Goal: Transaction & Acquisition: Purchase product/service

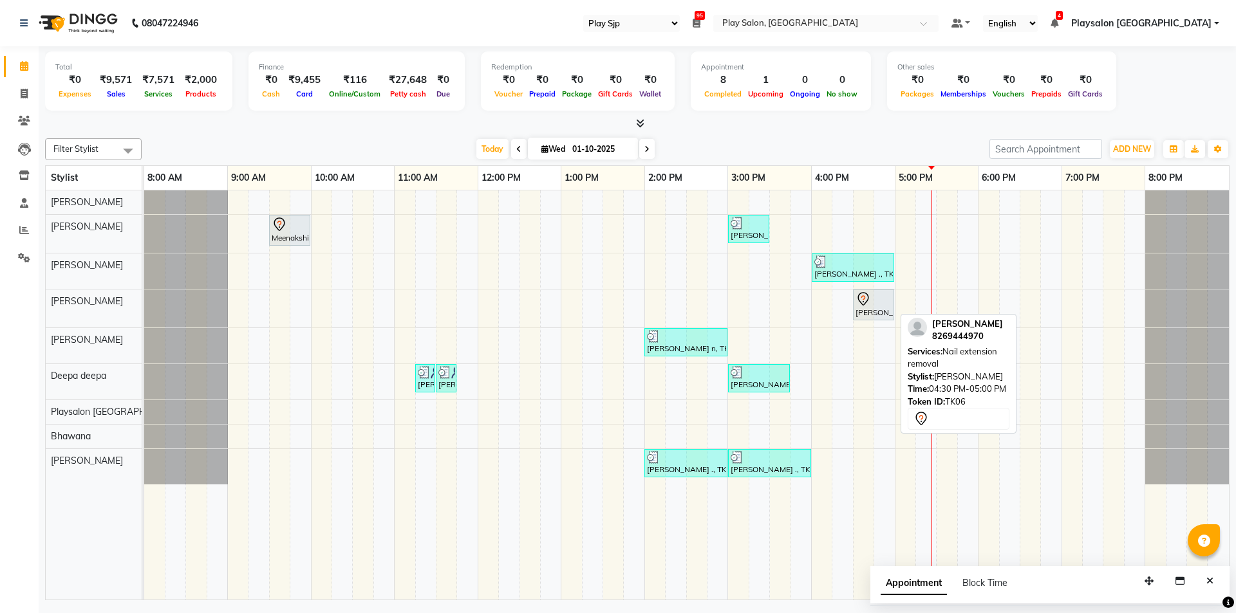
select select "94"
click at [863, 295] on icon at bounding box center [862, 299] width 15 height 15
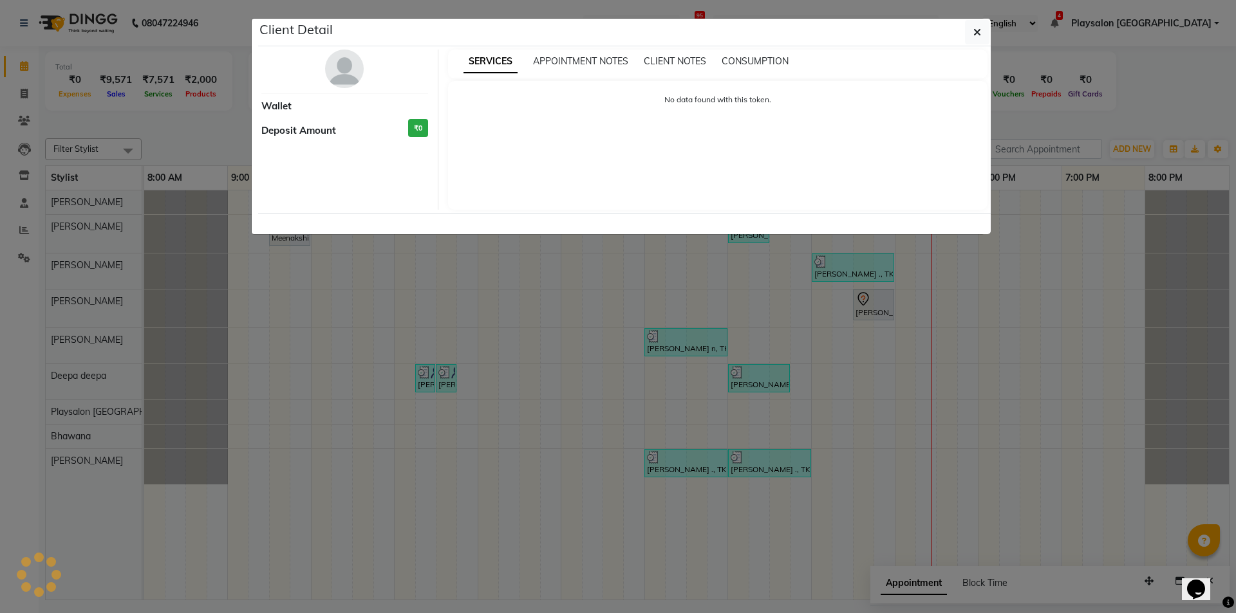
click at [861, 210] on div "SERVICES APPOINTMENT NOTES CLIENT NOTES CONSUMPTION No data found with this tok…" at bounding box center [717, 130] width 559 height 160
select select "7"
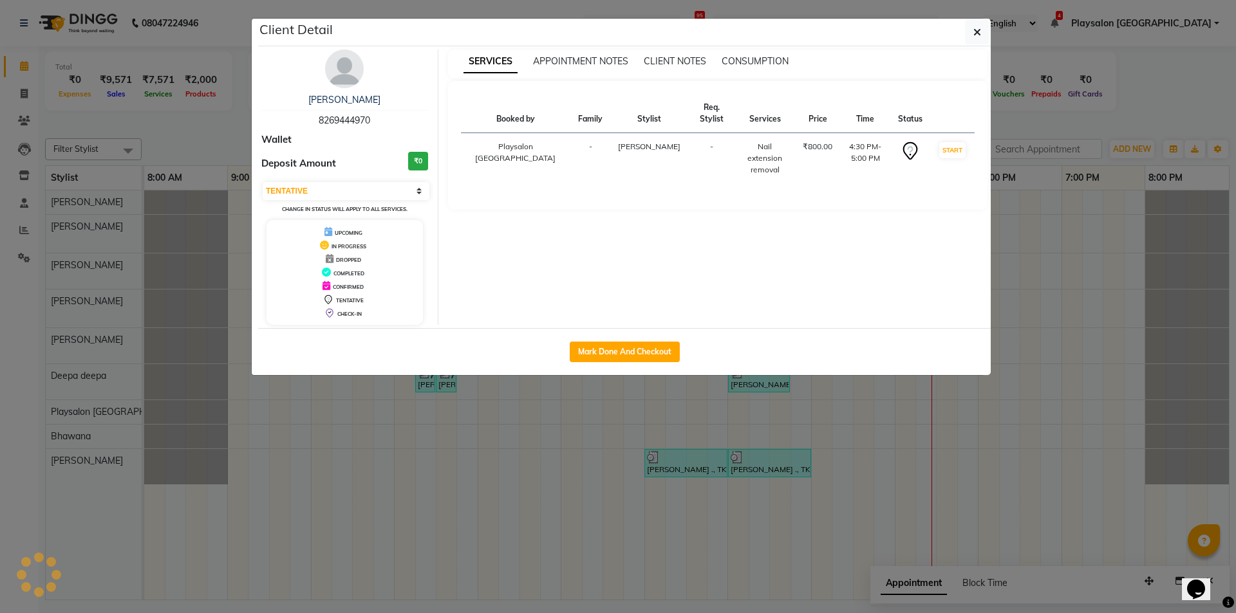
click at [628, 350] on button "Mark Done And Checkout" at bounding box center [625, 352] width 110 height 21
select select "service"
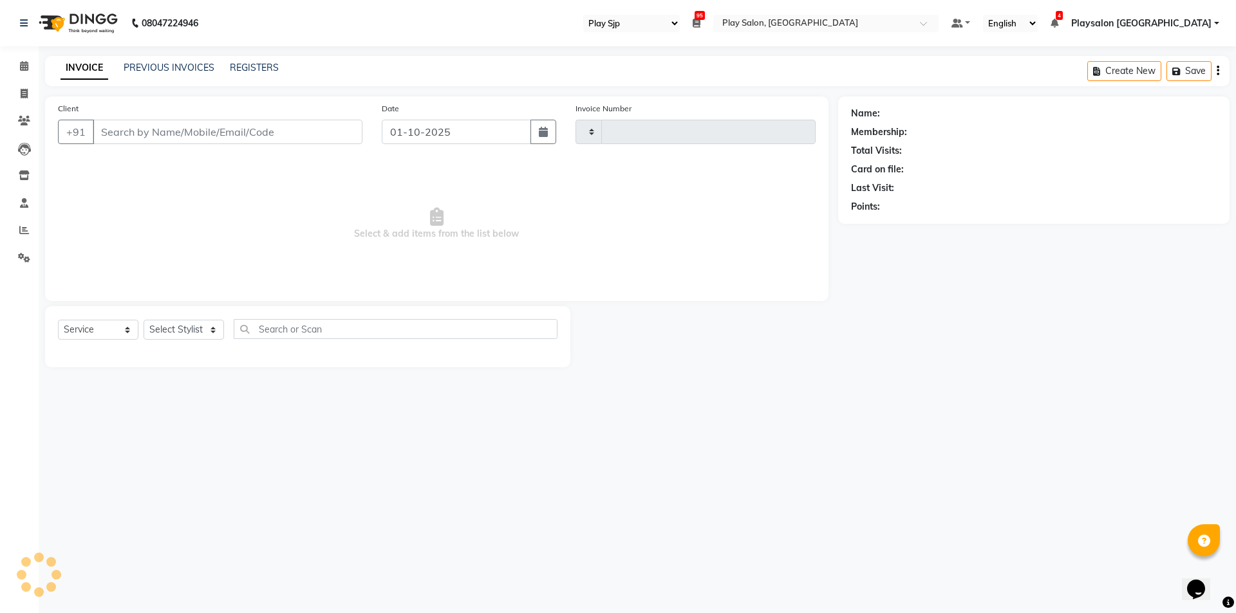
type input "0816"
select select "8308"
select select "product"
select select "80387"
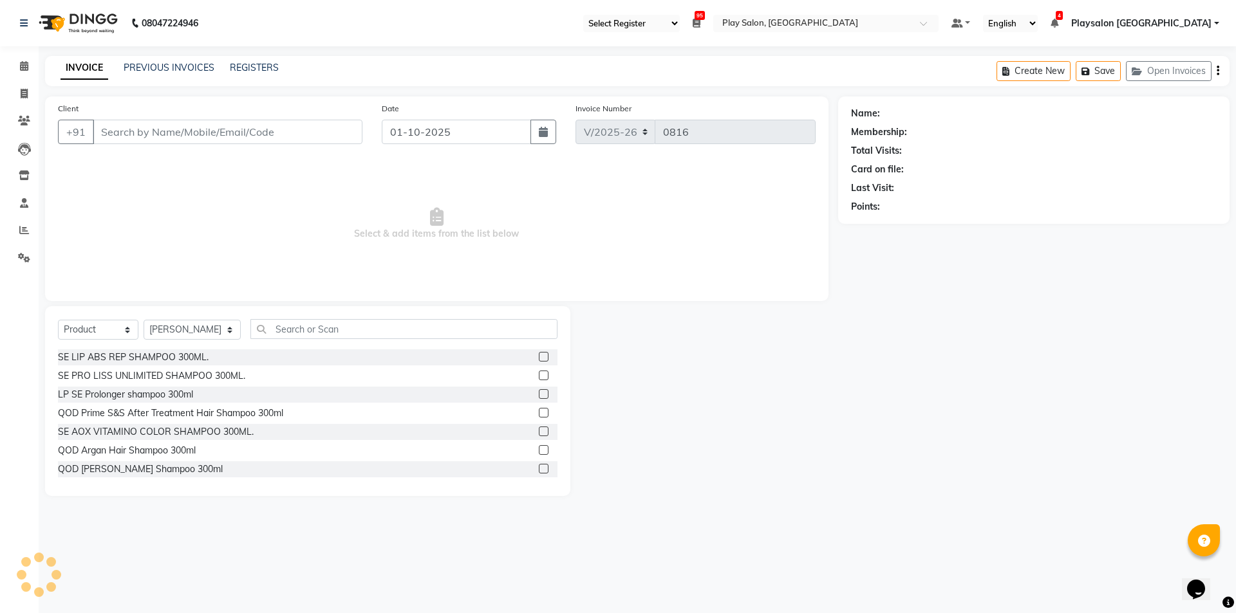
type input "8269444970"
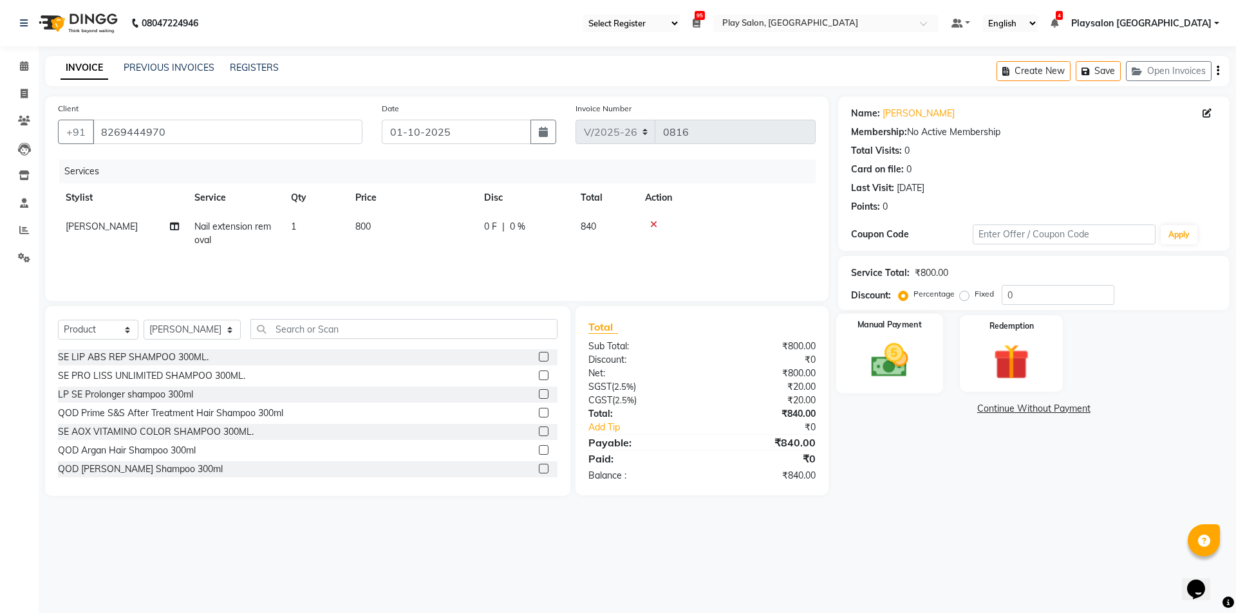
click at [863, 368] on img at bounding box center [889, 360] width 60 height 42
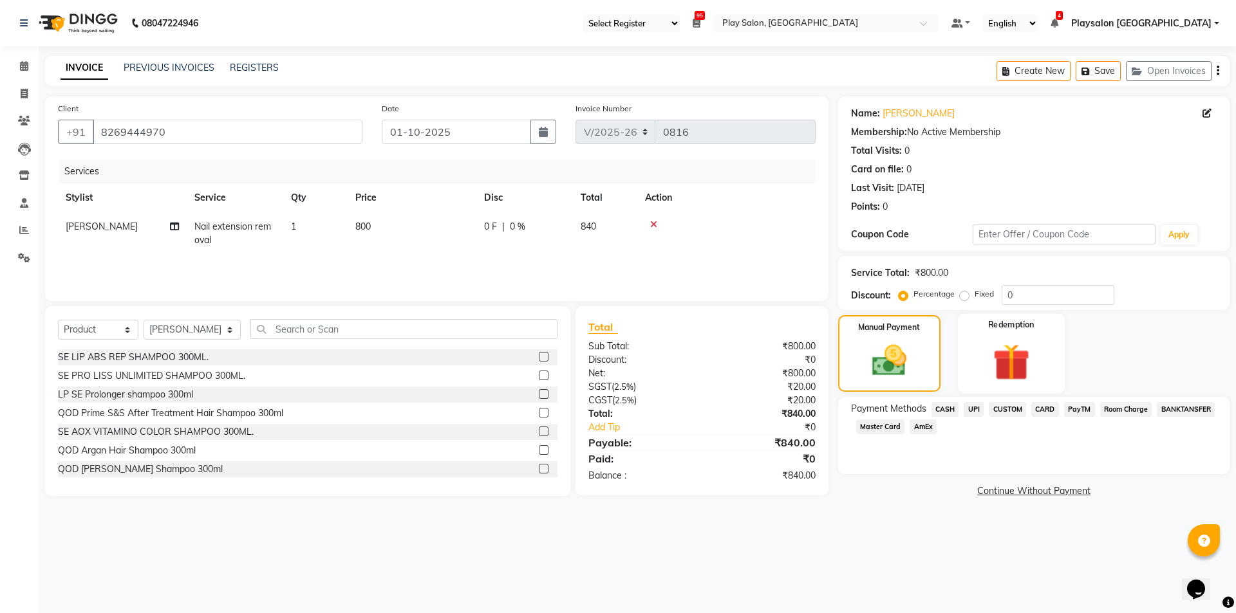
click at [1008, 358] on img at bounding box center [1011, 362] width 60 height 46
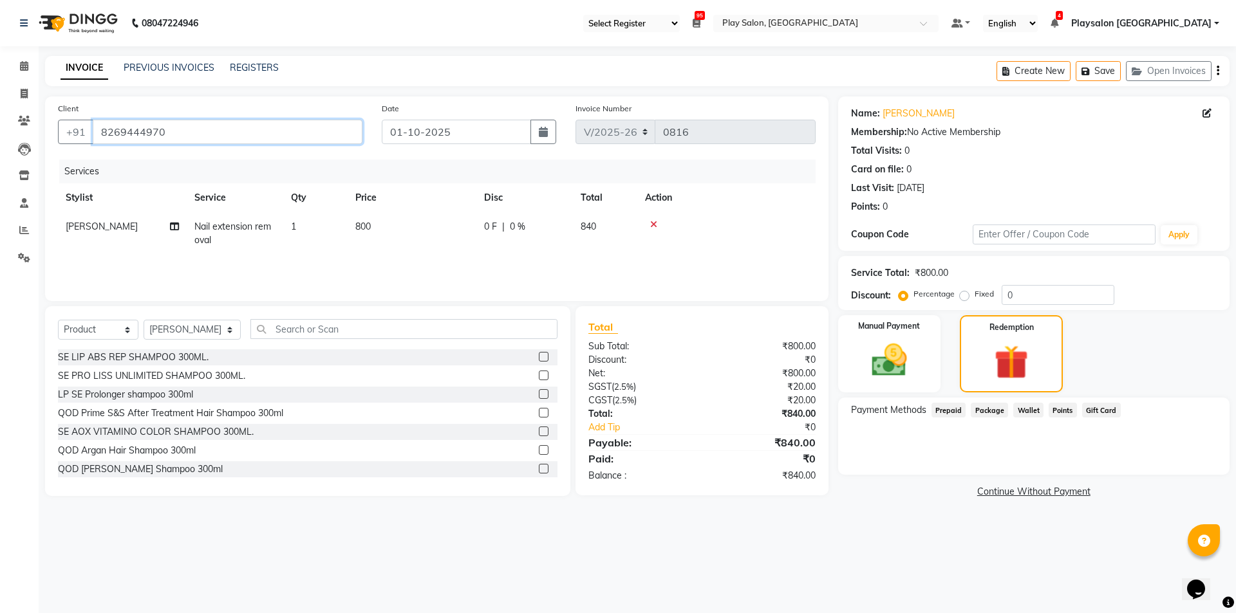
click at [164, 131] on input "8269444970" at bounding box center [228, 132] width 270 height 24
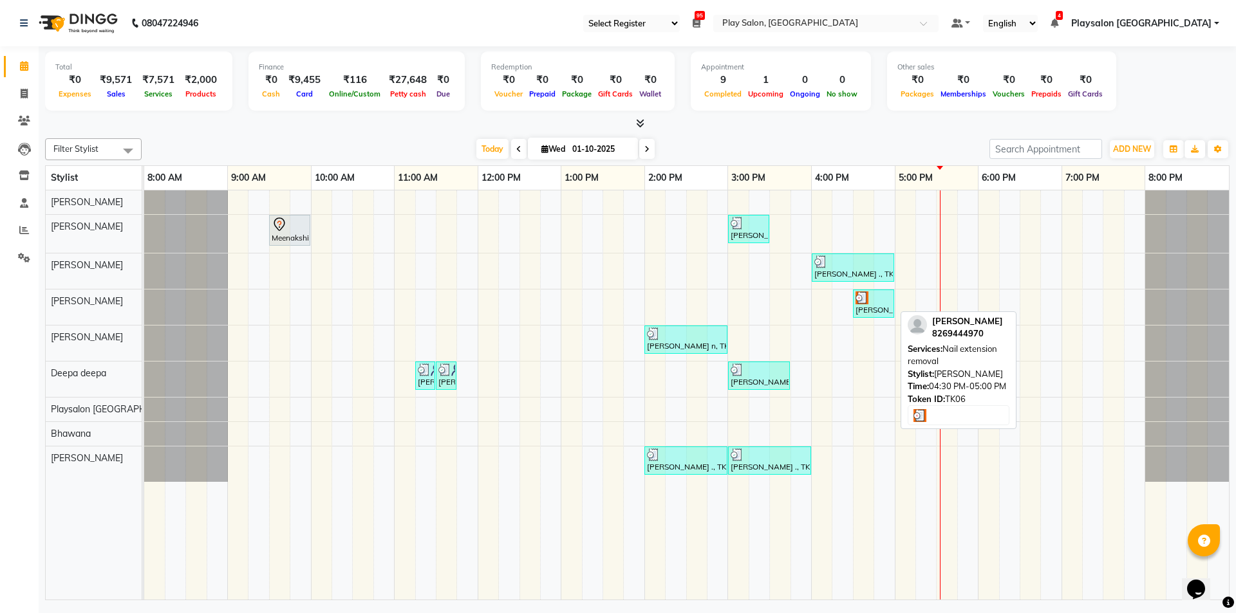
click at [864, 300] on img at bounding box center [861, 298] width 13 height 13
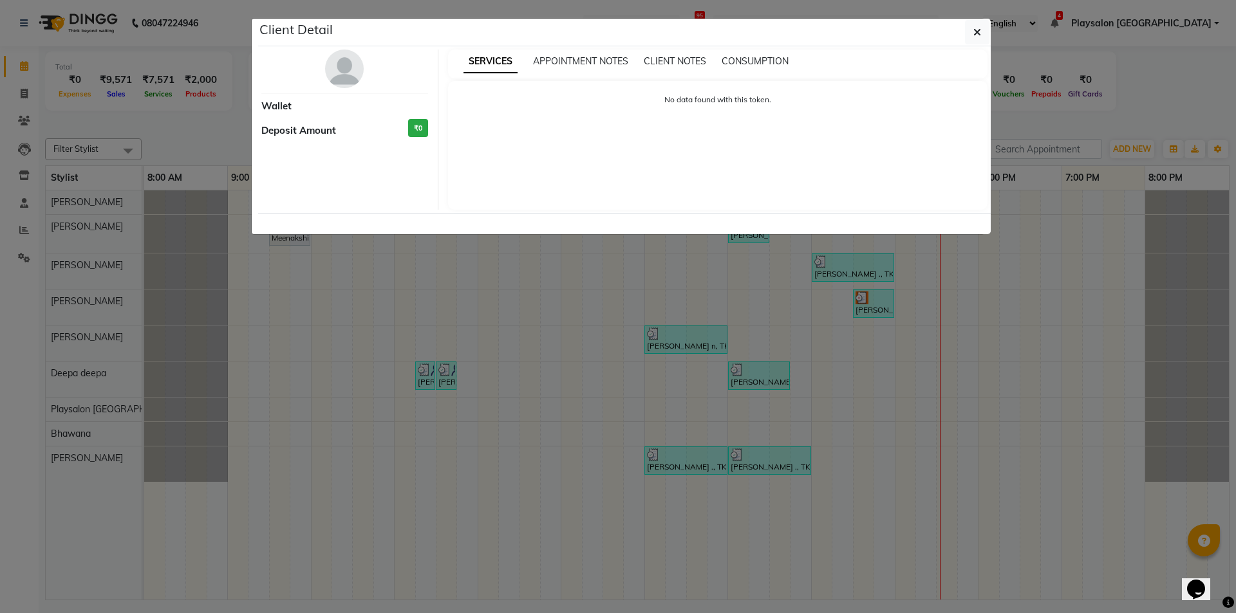
select select "3"
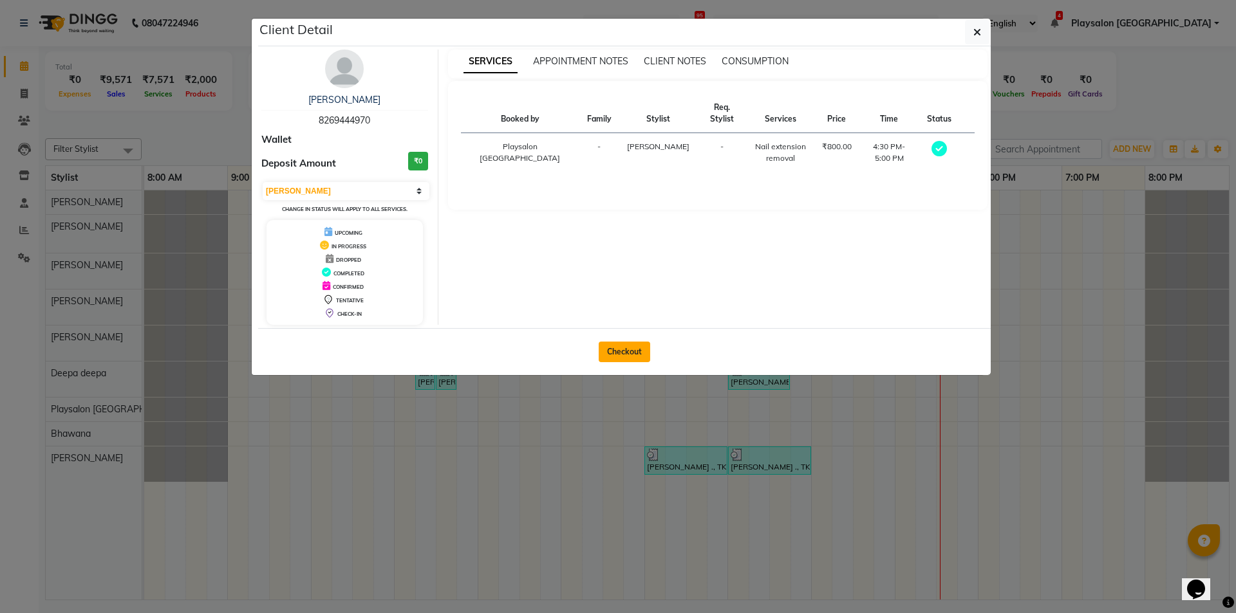
click at [632, 350] on button "Checkout" at bounding box center [624, 352] width 51 height 21
select select "service"
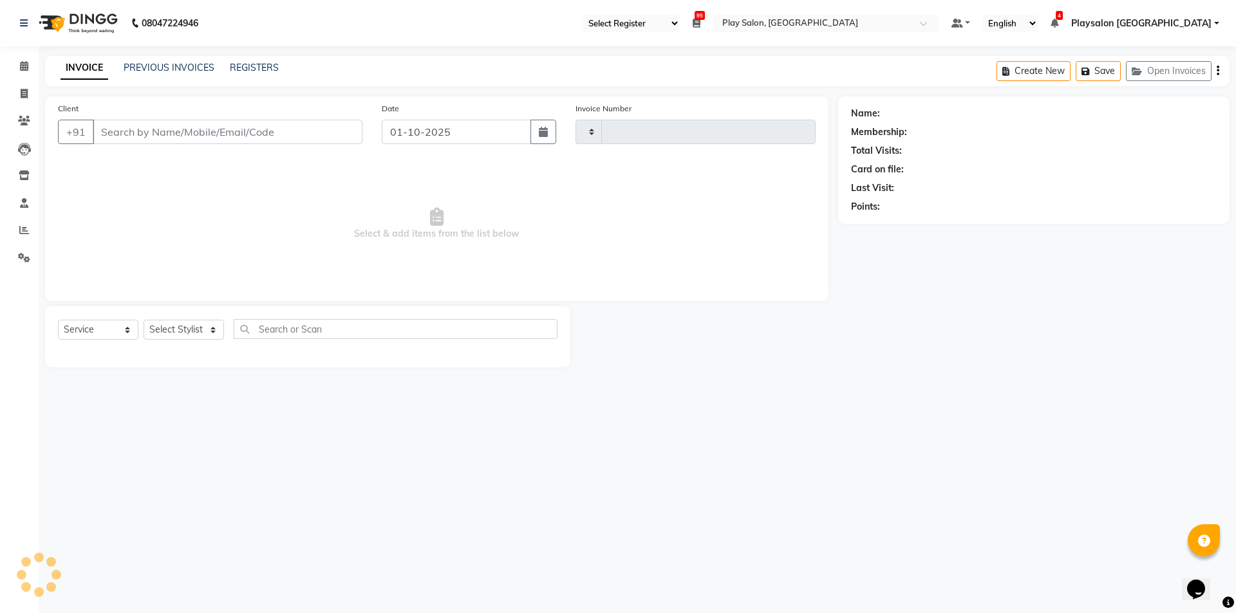
type input "0816"
select select "8308"
select select "product"
select select "80387"
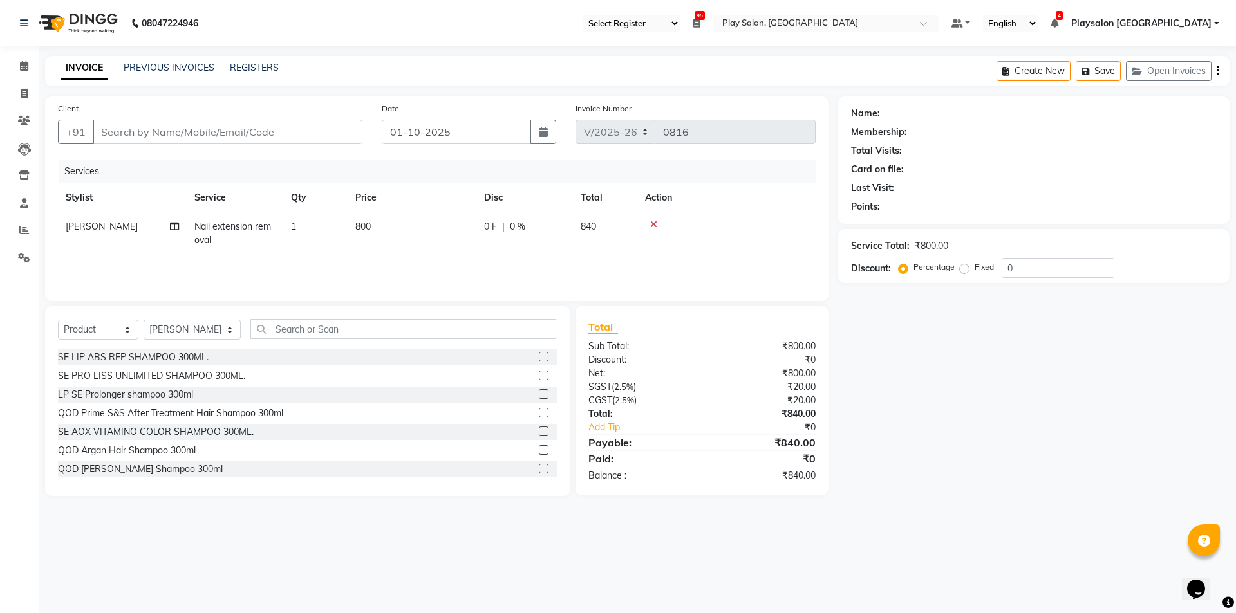
type input "8269444970"
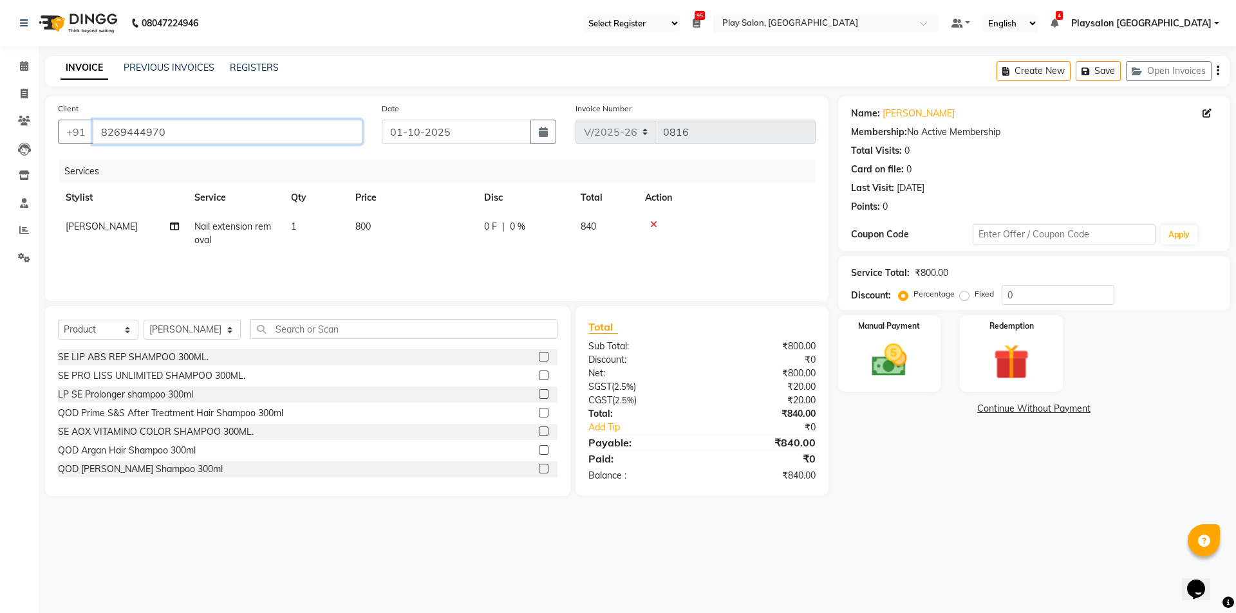
click at [170, 126] on input "8269444970" at bounding box center [228, 132] width 270 height 24
click at [26, 64] on icon at bounding box center [24, 66] width 8 height 10
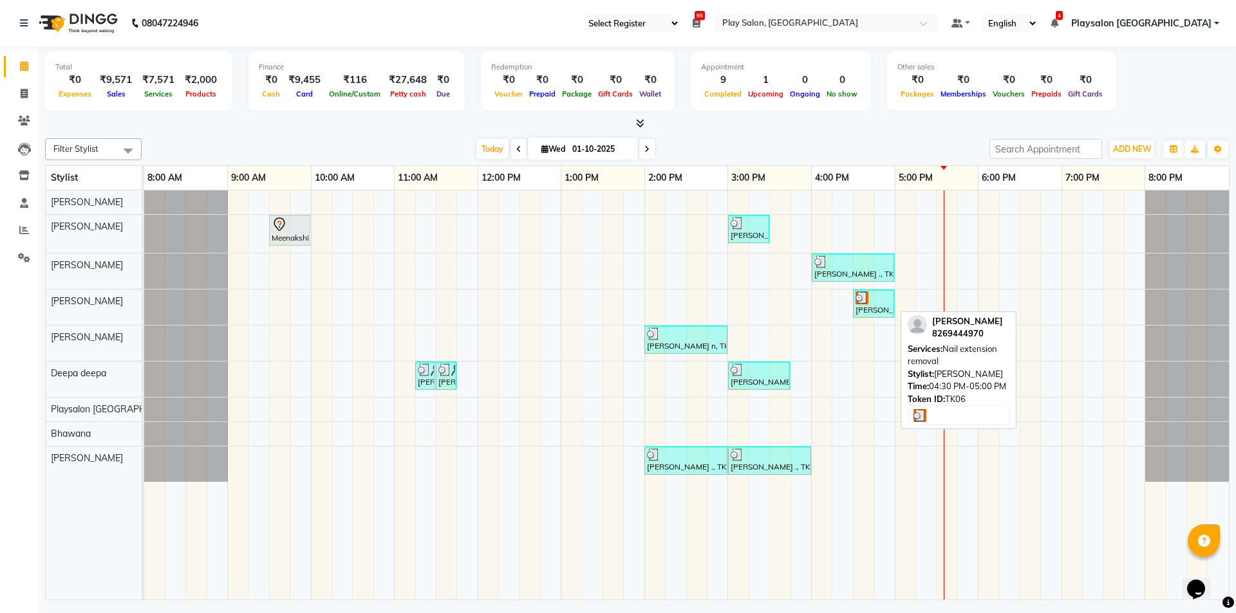
click at [864, 299] on img at bounding box center [861, 298] width 13 height 13
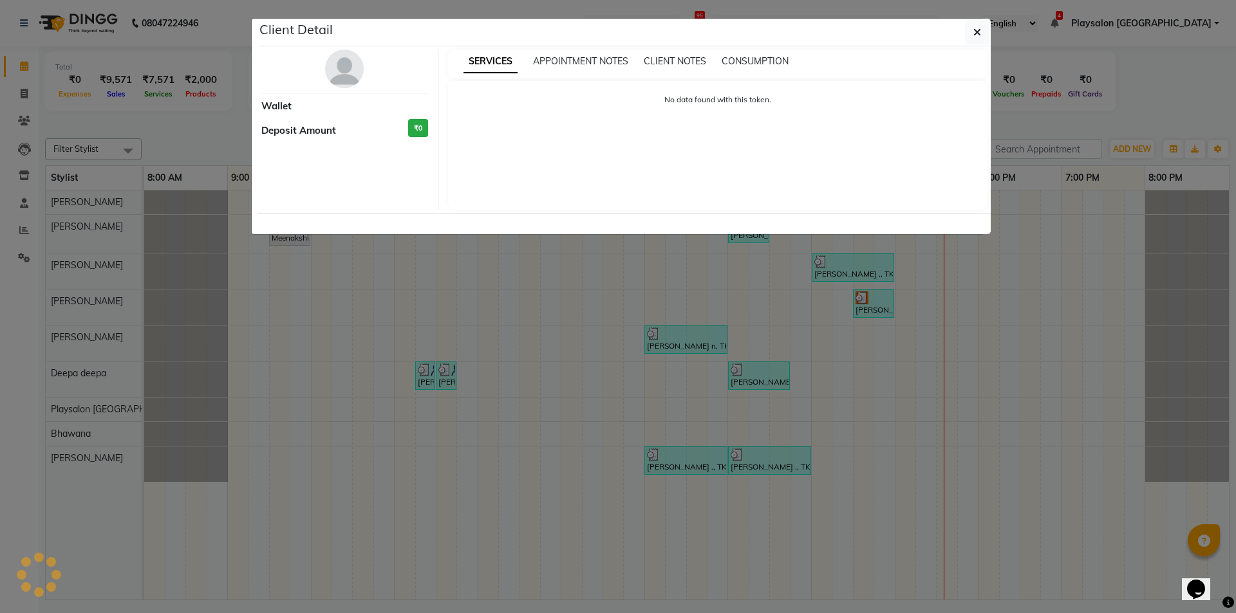
select select "3"
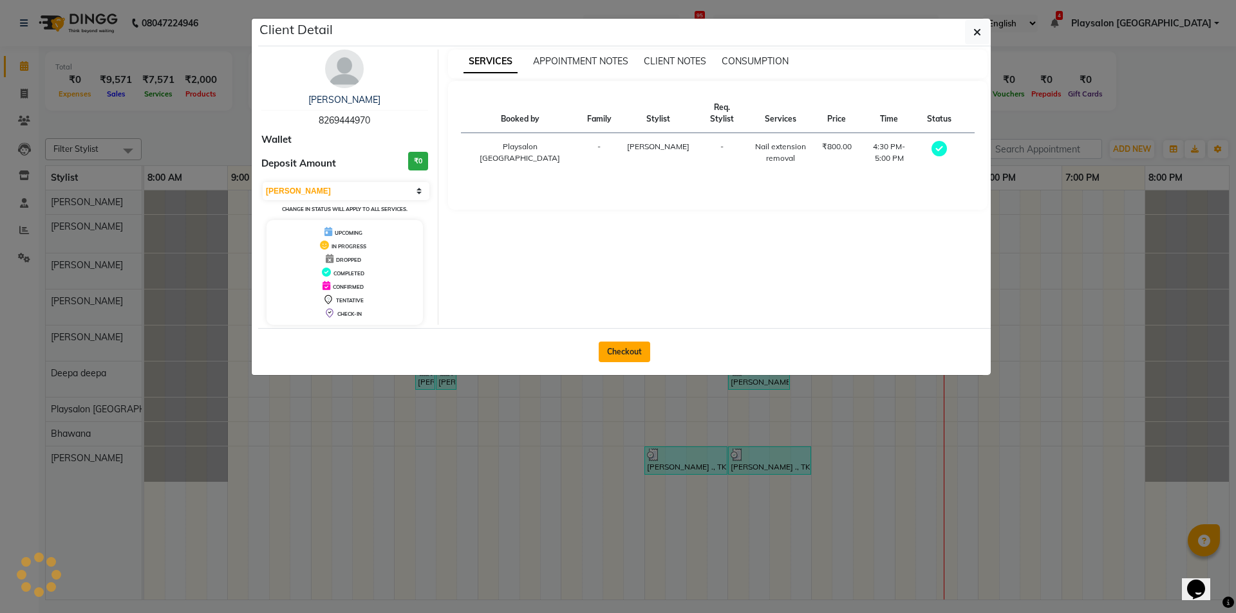
click at [615, 350] on button "Checkout" at bounding box center [624, 352] width 51 height 21
select select "service"
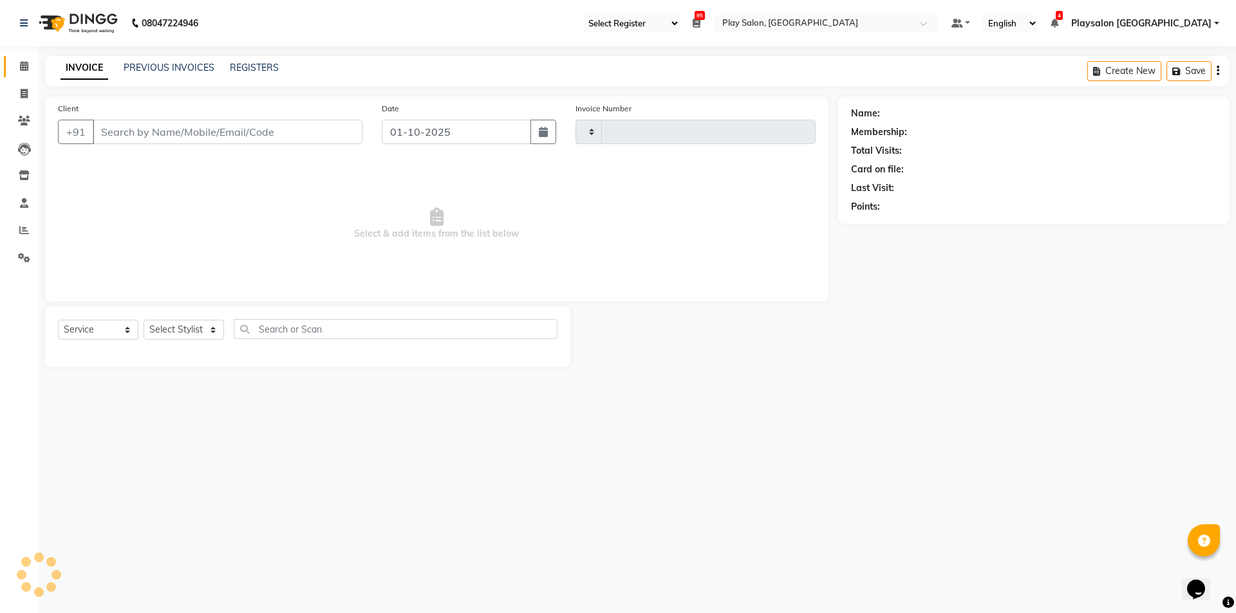
type input "0816"
select select "8308"
select select "product"
select select "80387"
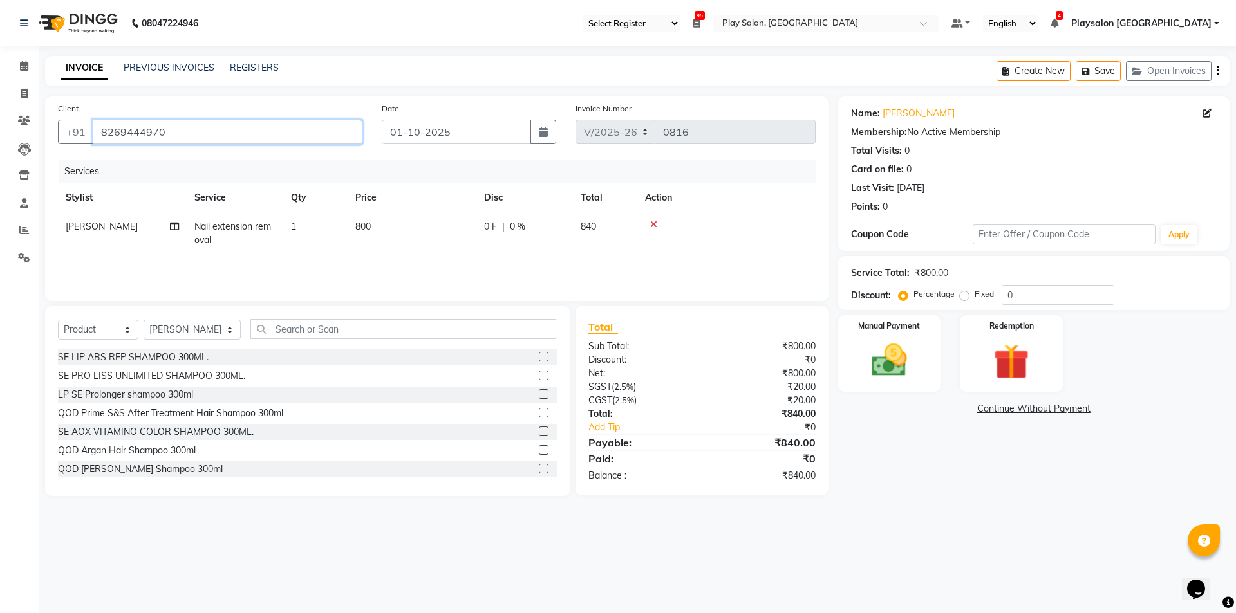
click at [194, 136] on input "8269444970" at bounding box center [228, 132] width 270 height 24
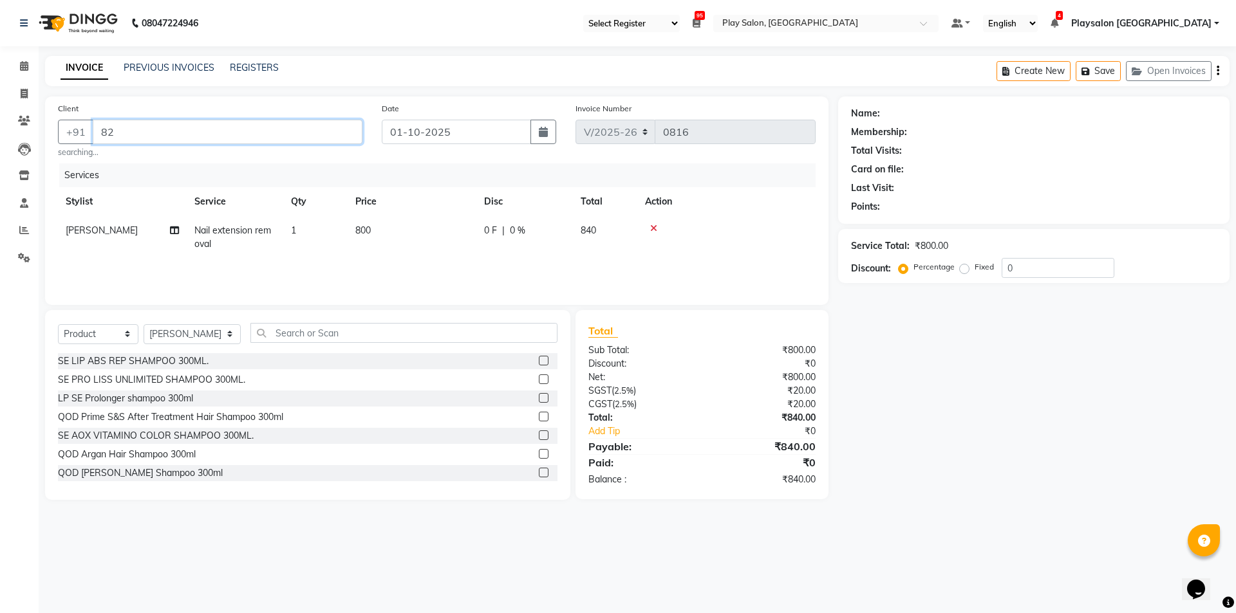
type input "8"
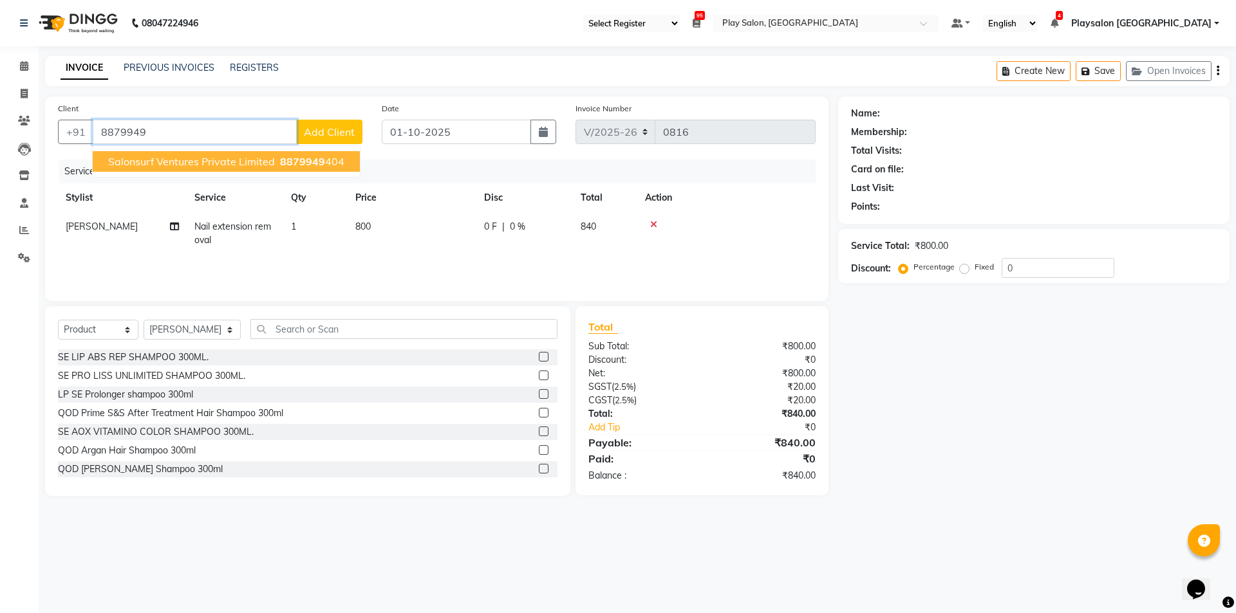
click at [285, 158] on span "8879949" at bounding box center [302, 161] width 45 height 13
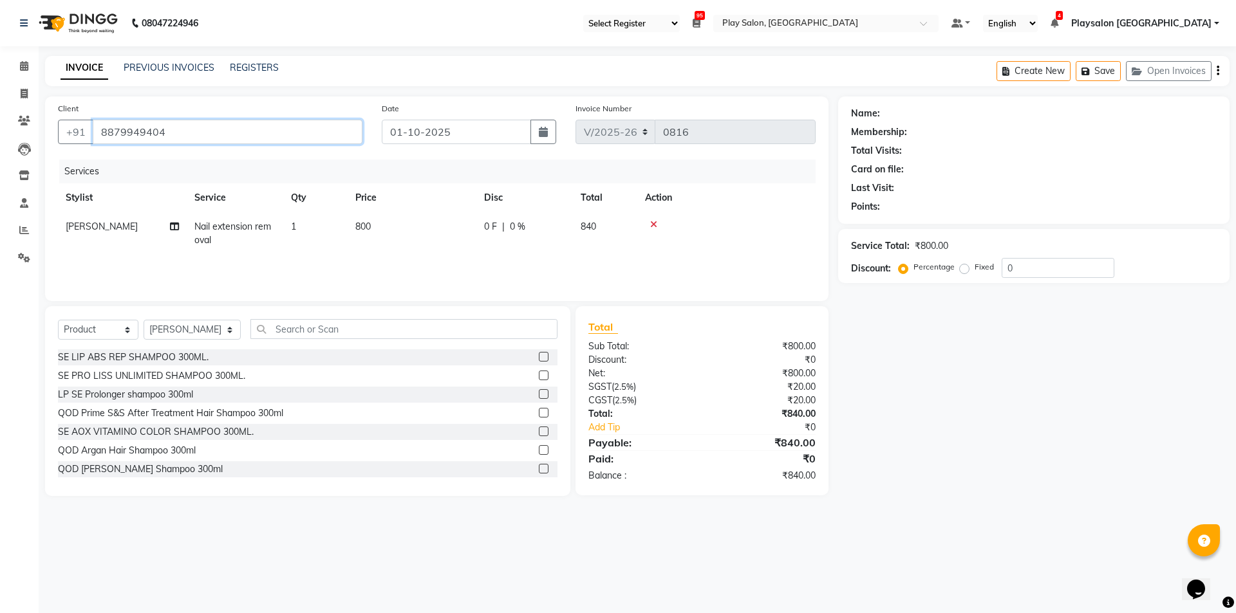
type input "8879949404"
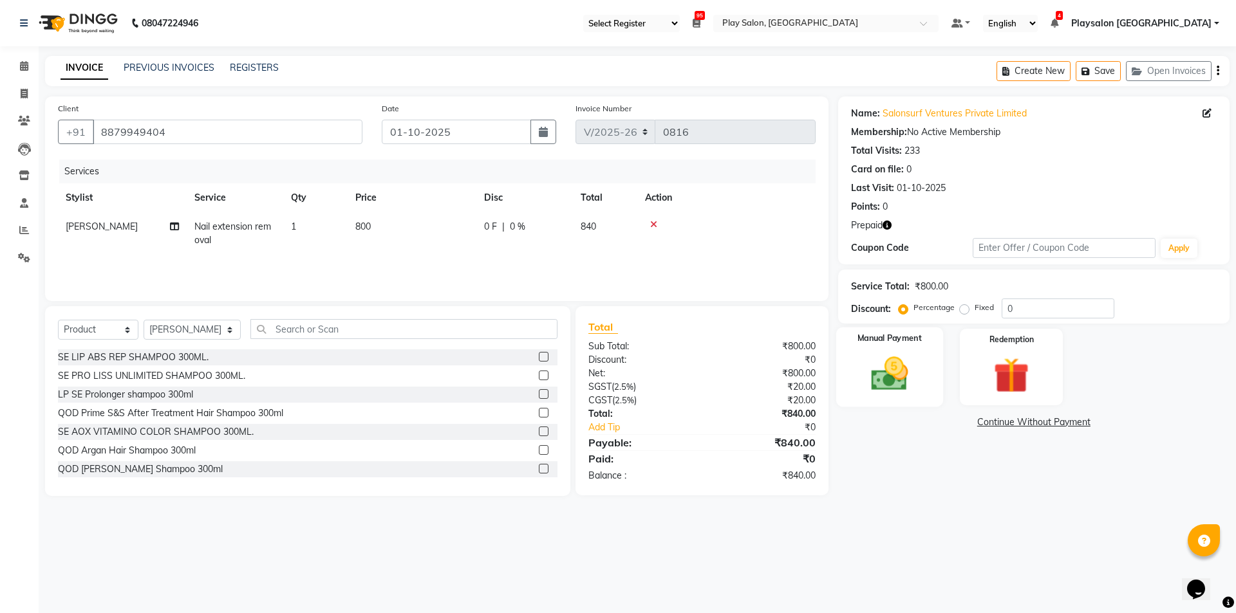
click at [891, 384] on img at bounding box center [889, 374] width 60 height 42
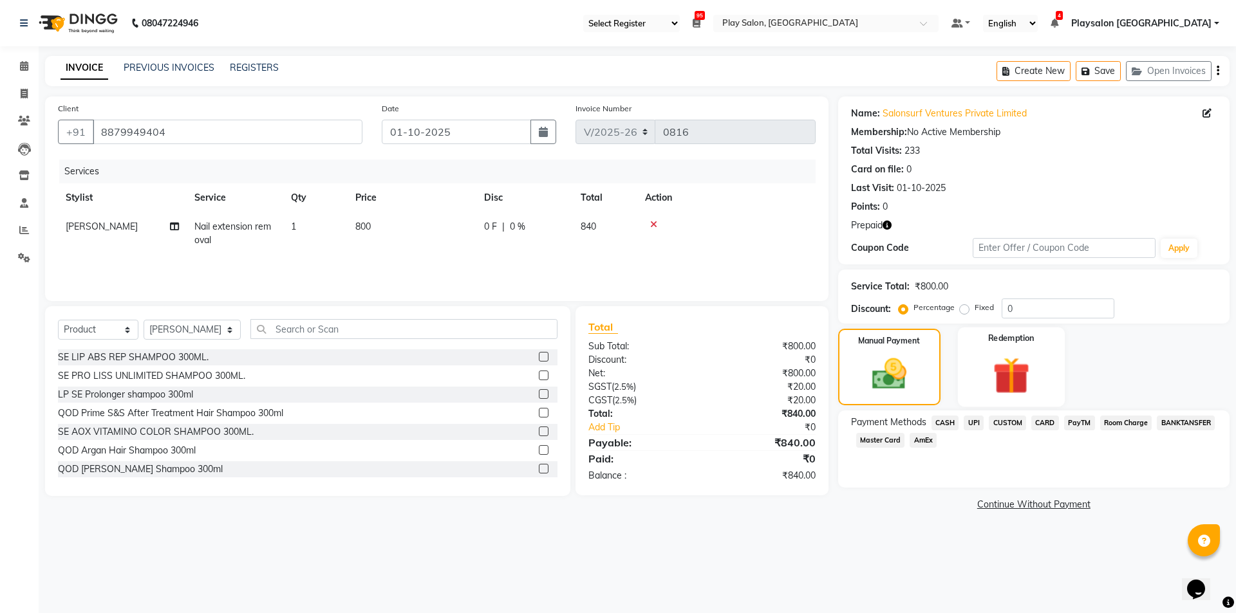
click at [1021, 351] on div "Redemption" at bounding box center [1011, 367] width 107 height 79
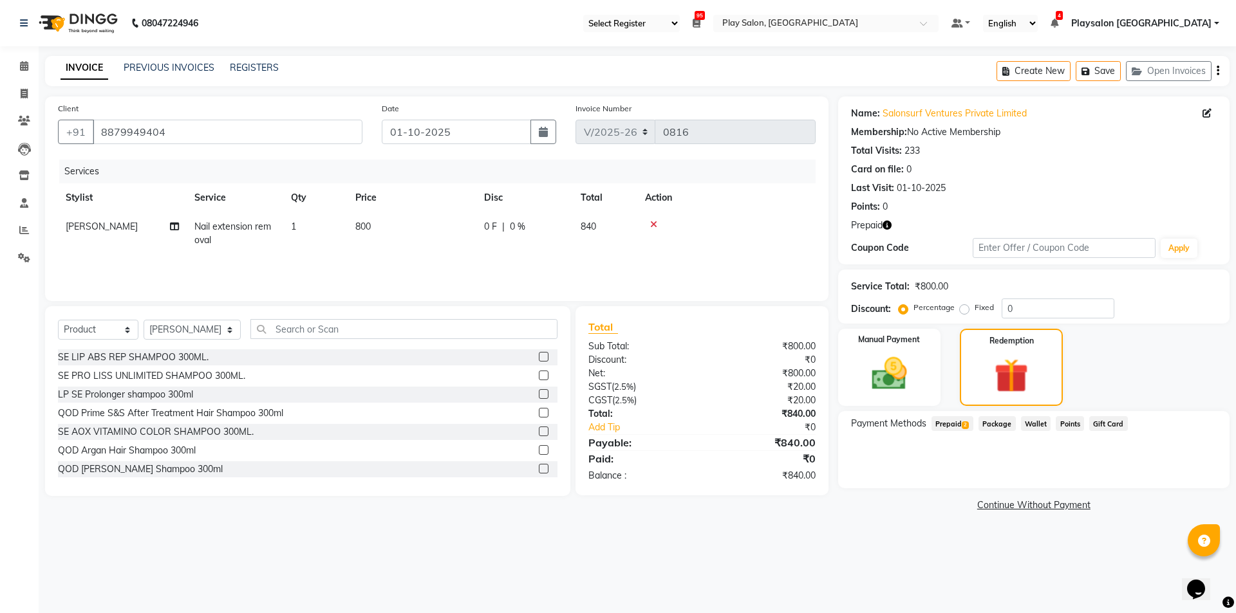
click at [945, 423] on span "Prepaid 2" at bounding box center [952, 423] width 42 height 15
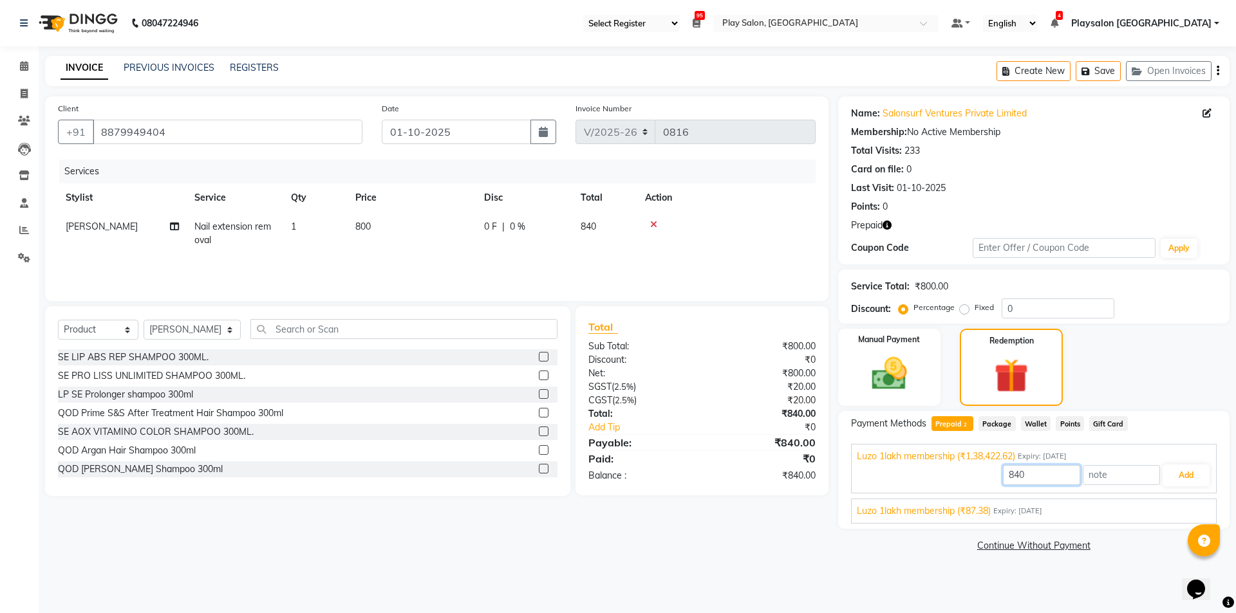
click at [1028, 472] on input "840" at bounding box center [1041, 475] width 77 height 20
type input "800"
click at [1186, 476] on button "Add" at bounding box center [1186, 476] width 47 height 22
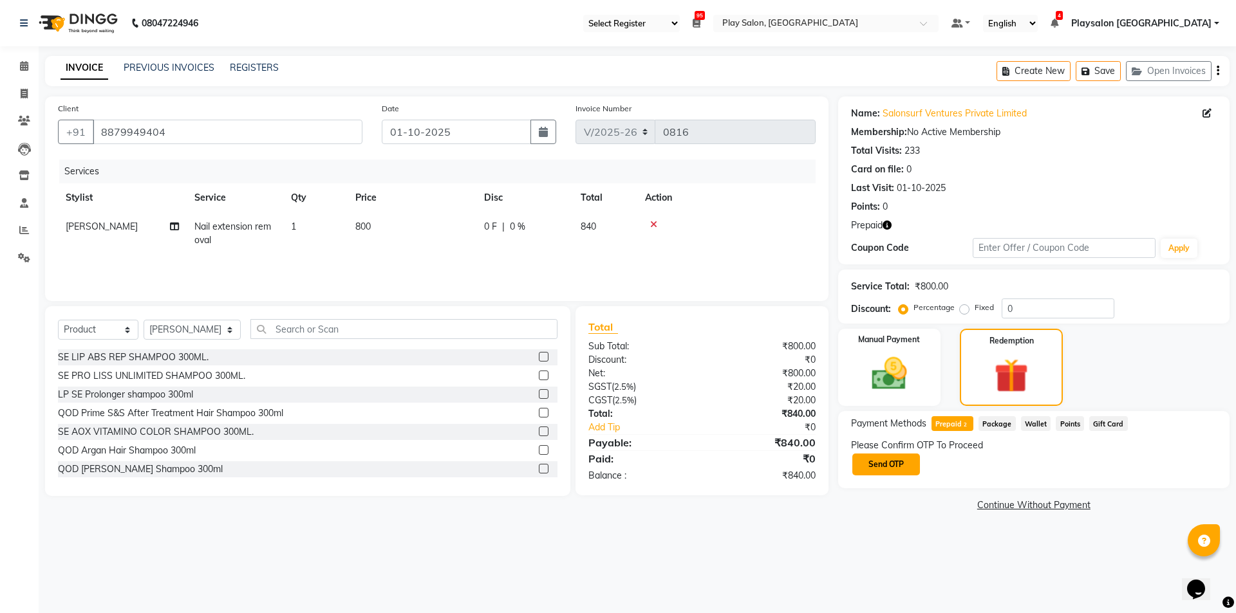
click at [886, 465] on button "Send OTP" at bounding box center [886, 465] width 68 height 22
click at [943, 467] on input "text" at bounding box center [915, 464] width 129 height 20
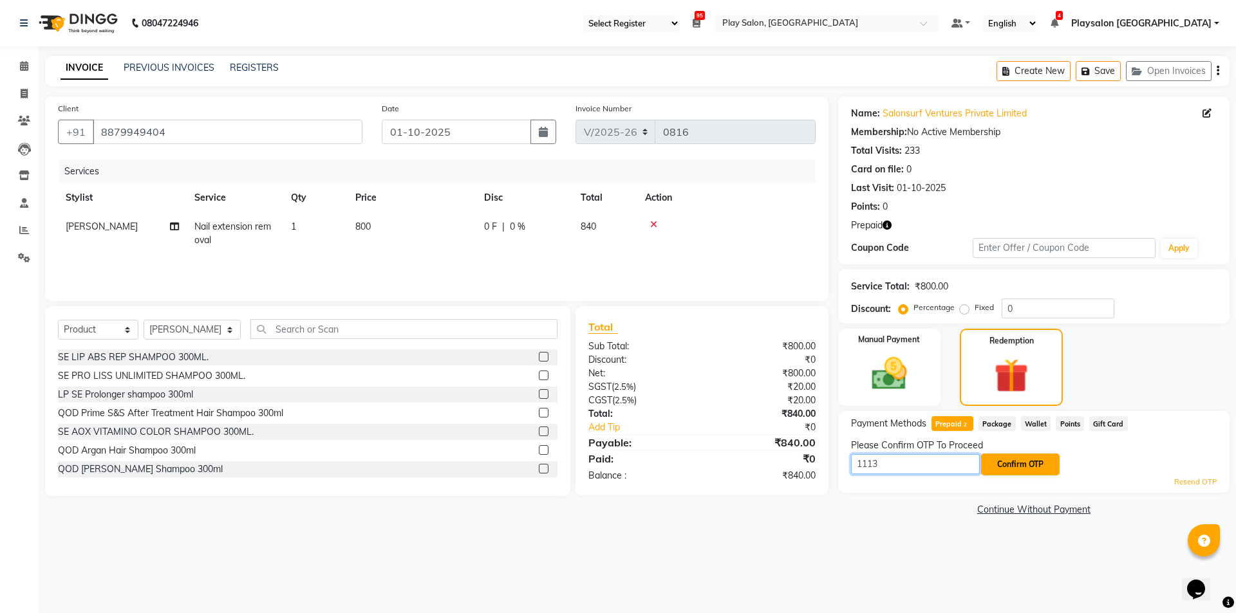
type input "1113"
click at [1029, 462] on button "Confirm OTP" at bounding box center [1020, 465] width 79 height 22
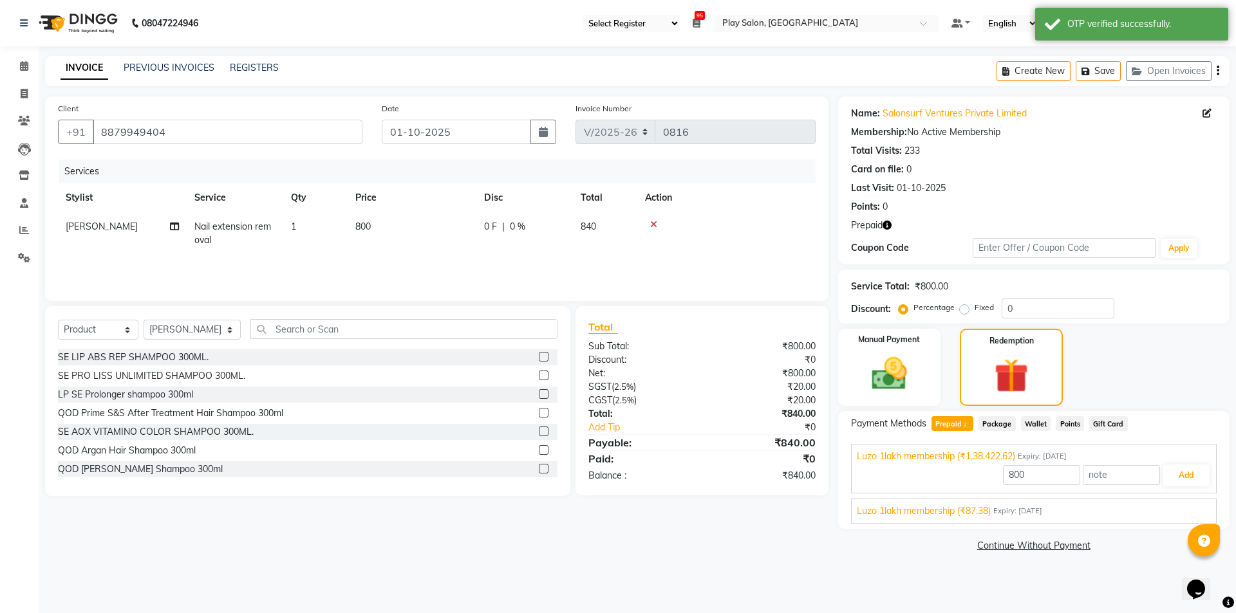
click at [1224, 575] on main "INVOICE PREVIOUS INVOICES REGISTERS Create New Save Open Invoices Client [PHONE…" at bounding box center [637, 315] width 1197 height 519
click at [1218, 567] on div "Opens Chat This icon Opens the chat window." at bounding box center [1202, 567] width 31 height 0
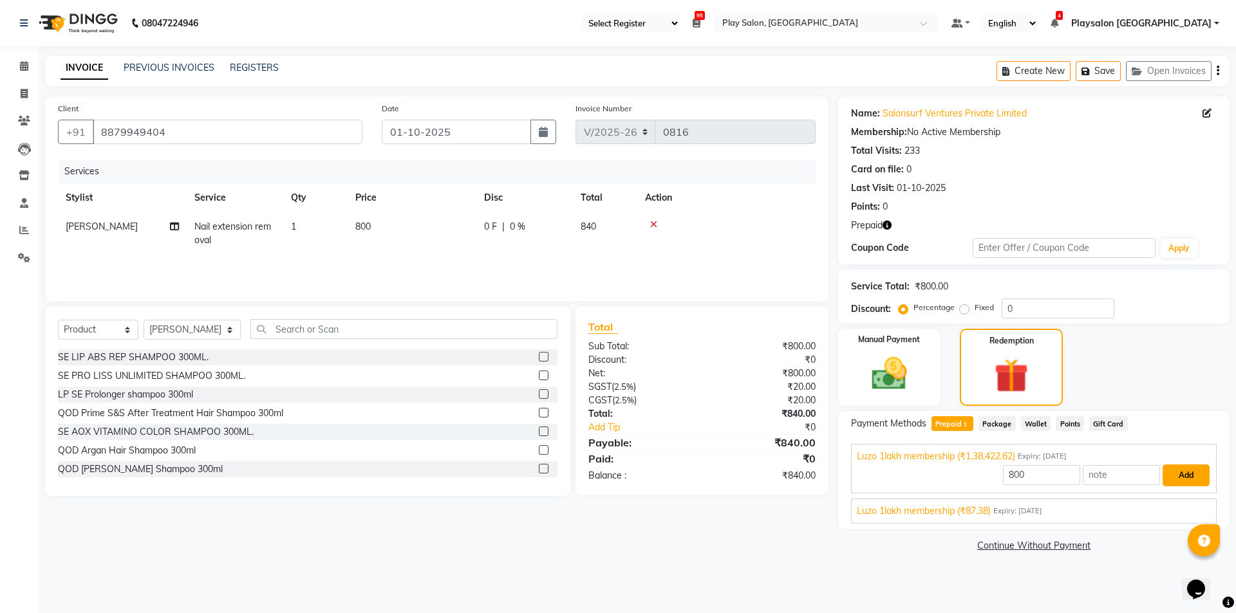
click at [1187, 473] on button "Add" at bounding box center [1186, 476] width 47 height 22
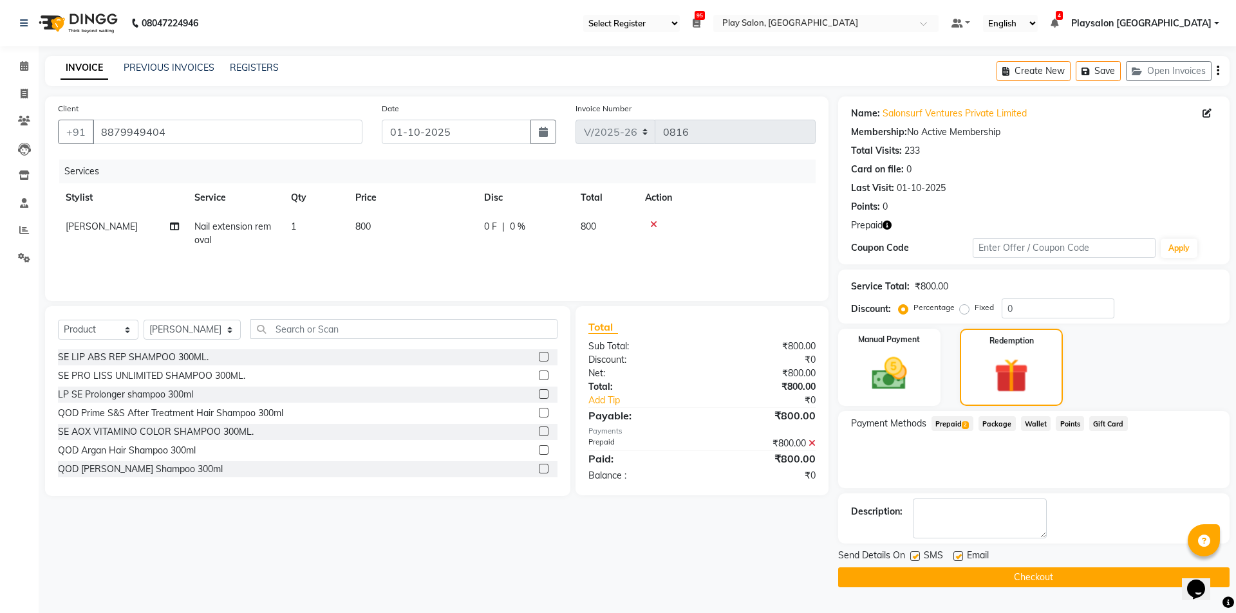
click at [1056, 571] on button "Checkout" at bounding box center [1033, 578] width 391 height 20
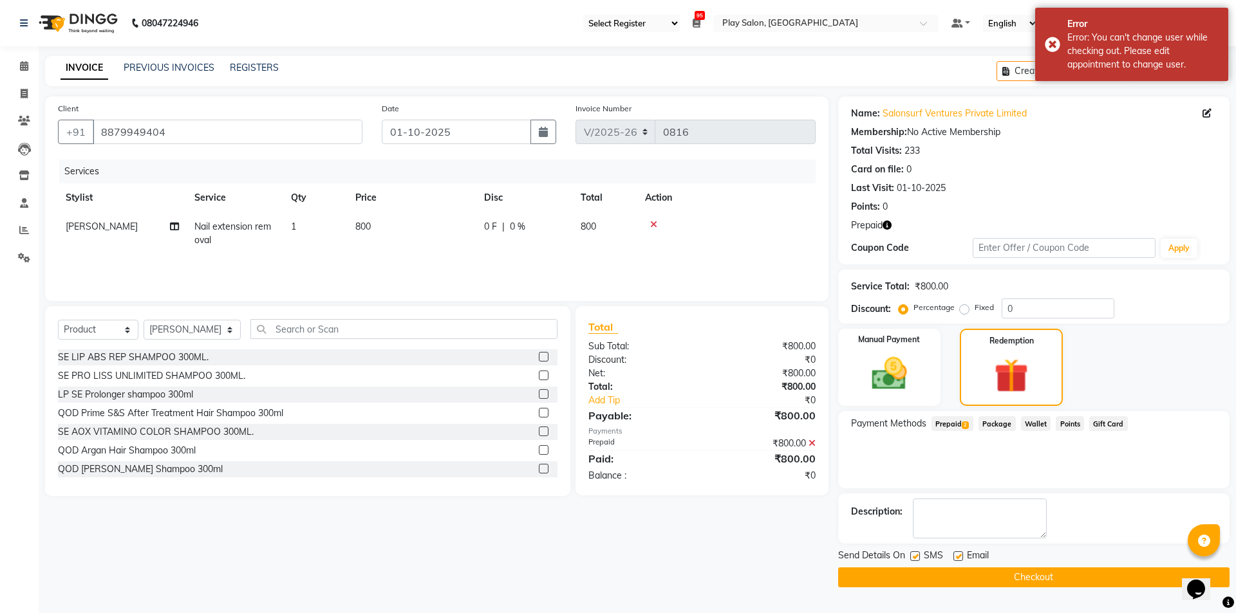
click at [916, 557] on label at bounding box center [915, 557] width 10 height 10
click at [916, 557] on input "checkbox" at bounding box center [914, 557] width 8 height 8
checkbox input "false"
click at [956, 557] on label at bounding box center [958, 557] width 10 height 10
click at [956, 557] on input "checkbox" at bounding box center [957, 557] width 8 height 8
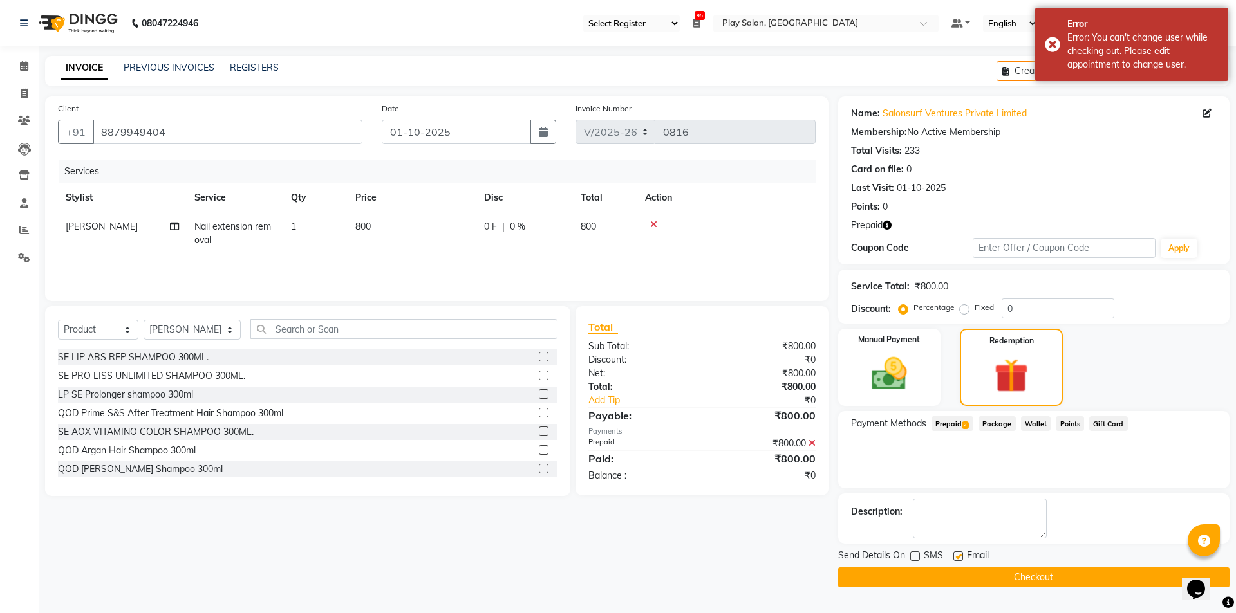
checkbox input "false"
click at [1034, 574] on button "Checkout" at bounding box center [1033, 578] width 391 height 20
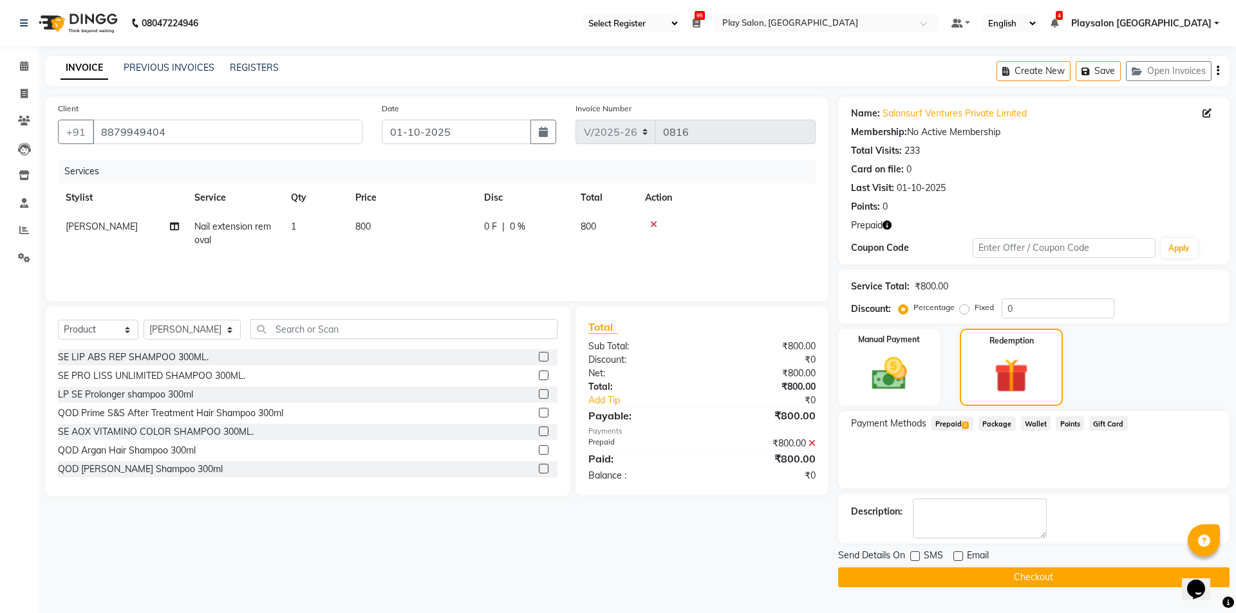
click at [1021, 572] on button "Checkout" at bounding box center [1033, 578] width 391 height 20
click at [1082, 575] on button "Checkout" at bounding box center [1033, 578] width 391 height 20
click at [1067, 577] on button "Checkout" at bounding box center [1033, 578] width 391 height 20
click at [23, 62] on icon at bounding box center [24, 66] width 8 height 10
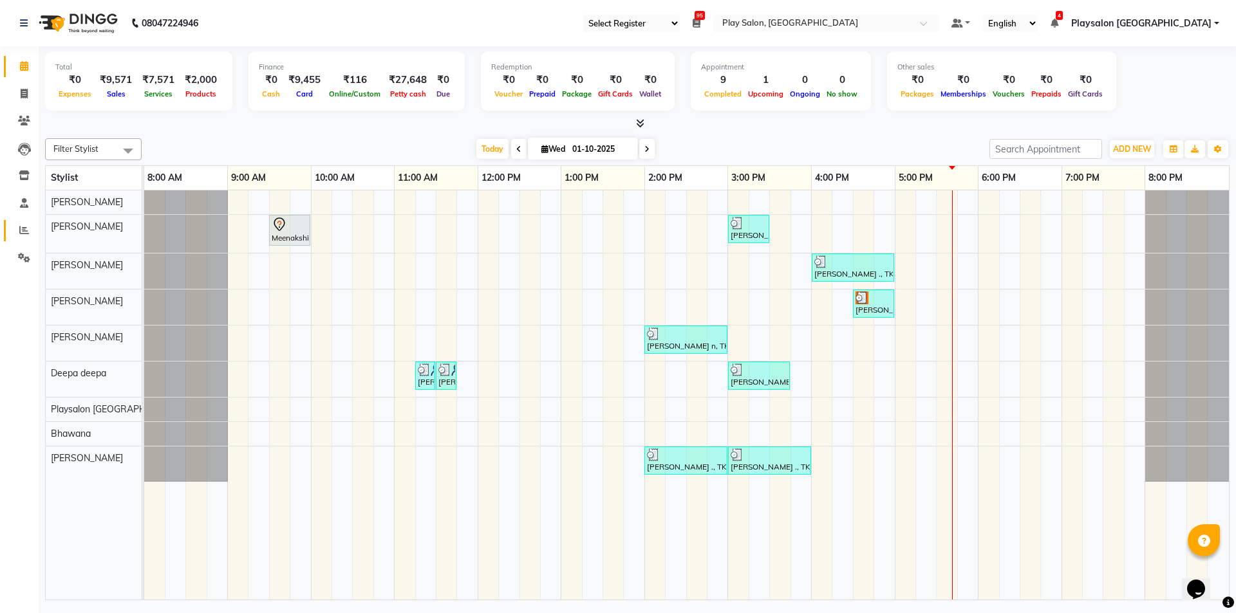
click at [23, 223] on link "Reports" at bounding box center [19, 230] width 31 height 21
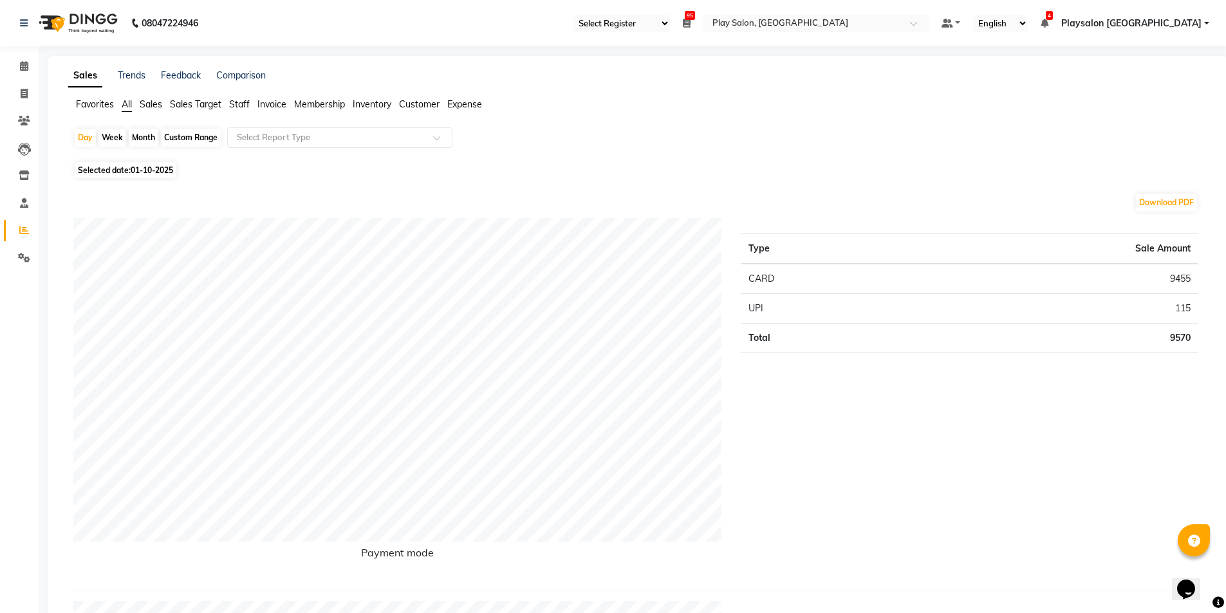
click at [243, 102] on span "Staff" at bounding box center [239, 104] width 21 height 12
